Goal: Download file/media

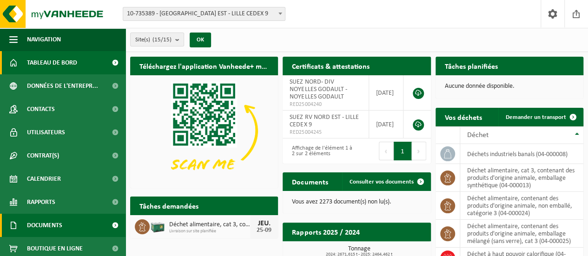
click at [38, 223] on span "Documents" at bounding box center [44, 225] width 35 height 23
click at [66, 219] on link "Documents" at bounding box center [63, 225] width 126 height 23
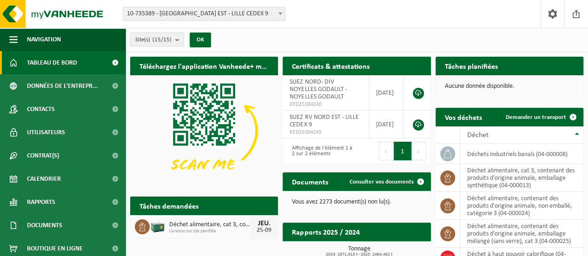
scroll to position [27, 0]
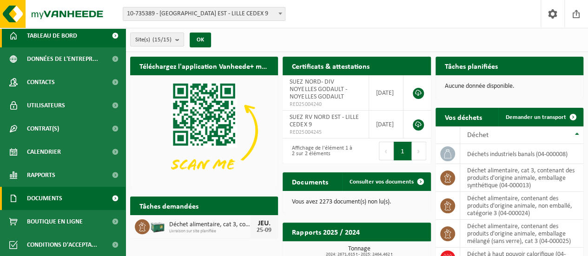
click at [59, 197] on span "Documents" at bounding box center [44, 198] width 35 height 23
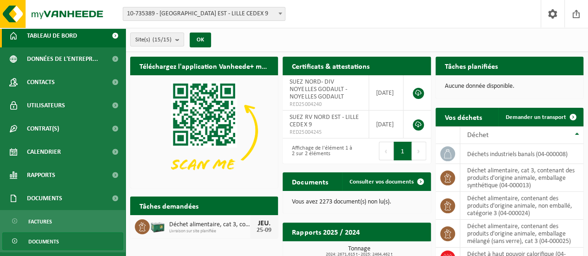
click at [45, 239] on span "Documents" at bounding box center [43, 242] width 31 height 18
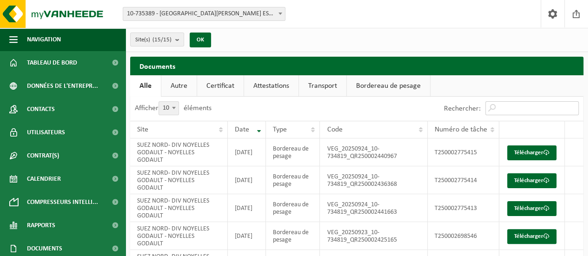
click at [519, 108] on input "Rechercher:" at bounding box center [531, 108] width 93 height 14
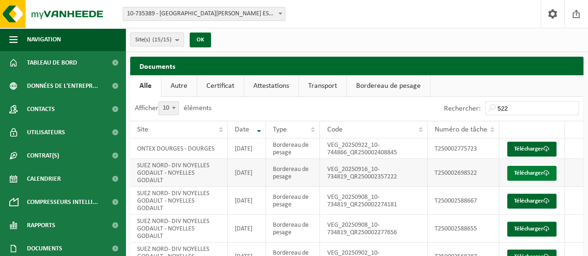
click at [548, 181] on link "Télécharger" at bounding box center [531, 173] width 49 height 15
click at [521, 105] on input "522" at bounding box center [531, 108] width 93 height 14
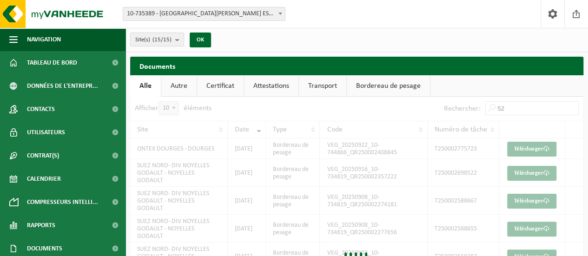
type input "5"
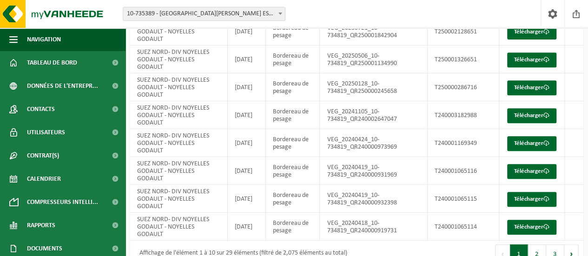
scroll to position [195, 0]
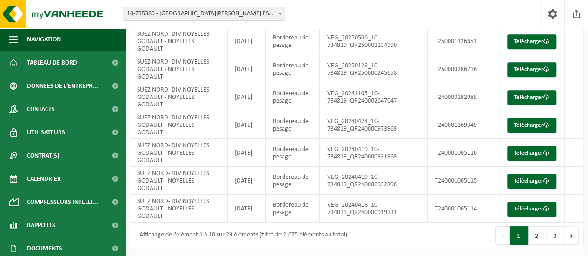
type input "651"
